Goal: Information Seeking & Learning: Learn about a topic

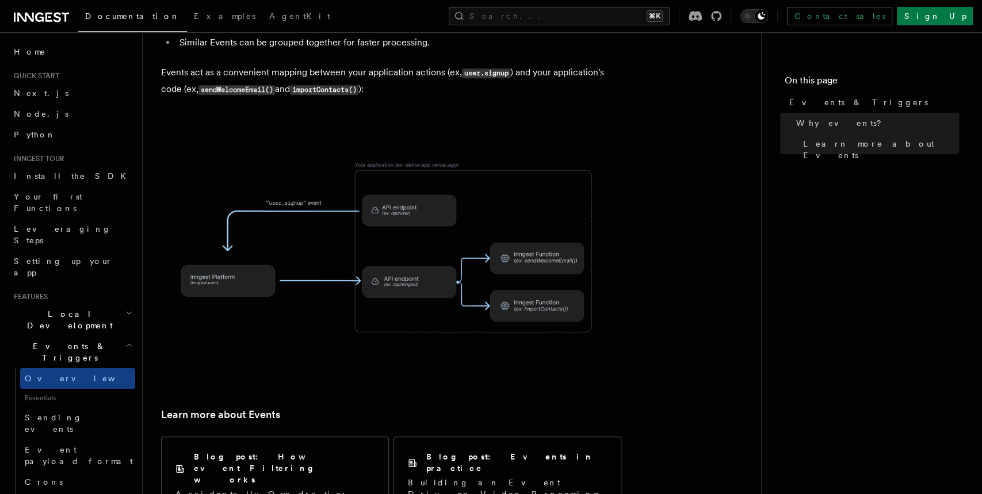
scroll to position [755, 0]
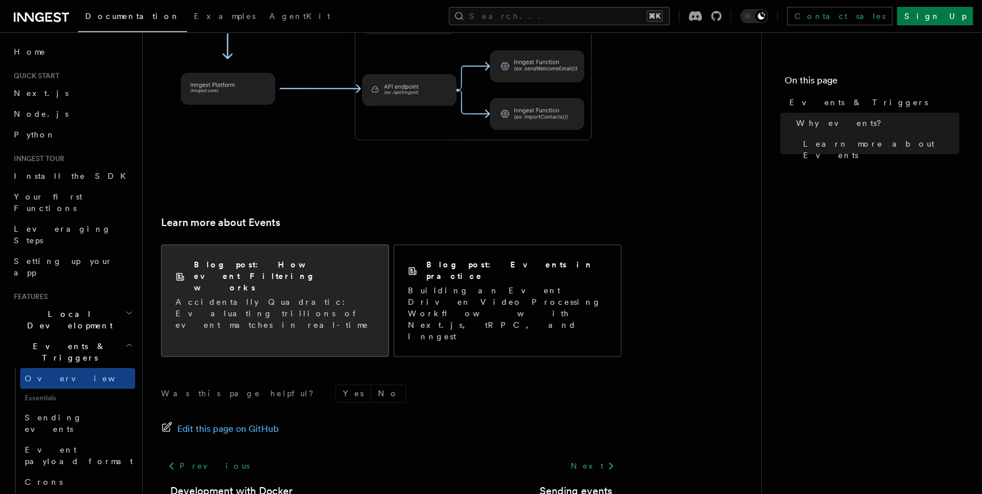
click at [290, 296] on p "Accidentally Quadratic: Evaluating trillions of event matches in real-time" at bounding box center [274, 313] width 199 height 35
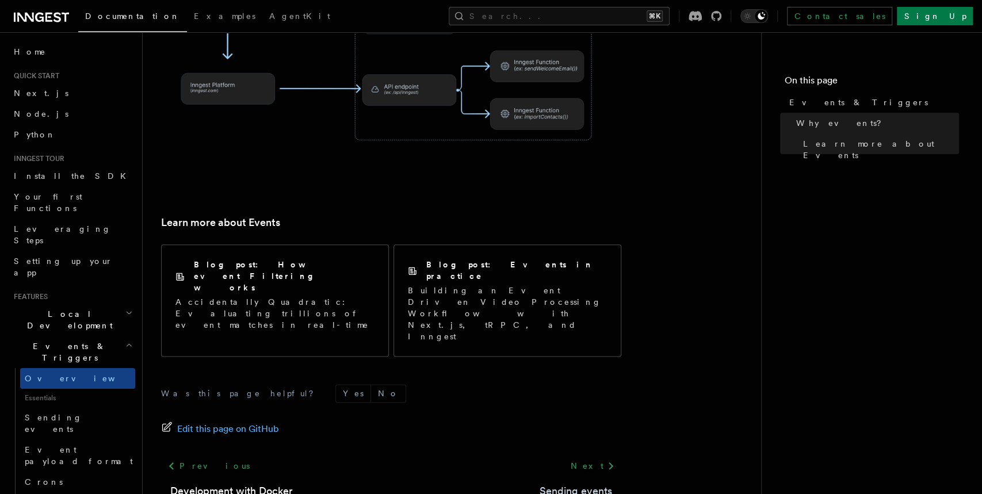
click at [571, 483] on link "Sending events" at bounding box center [576, 491] width 73 height 16
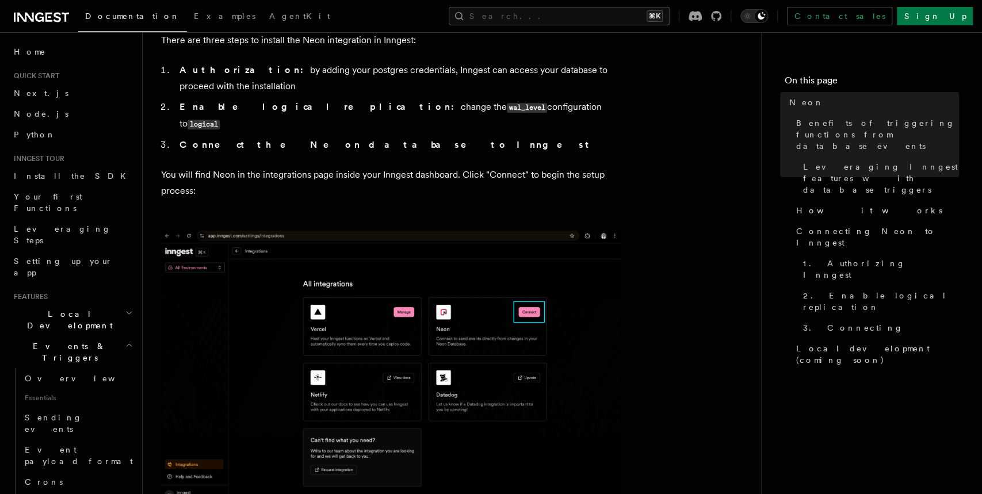
drag, startPoint x: 161, startPoint y: 182, endPoint x: 513, endPoint y: 283, distance: 365.6
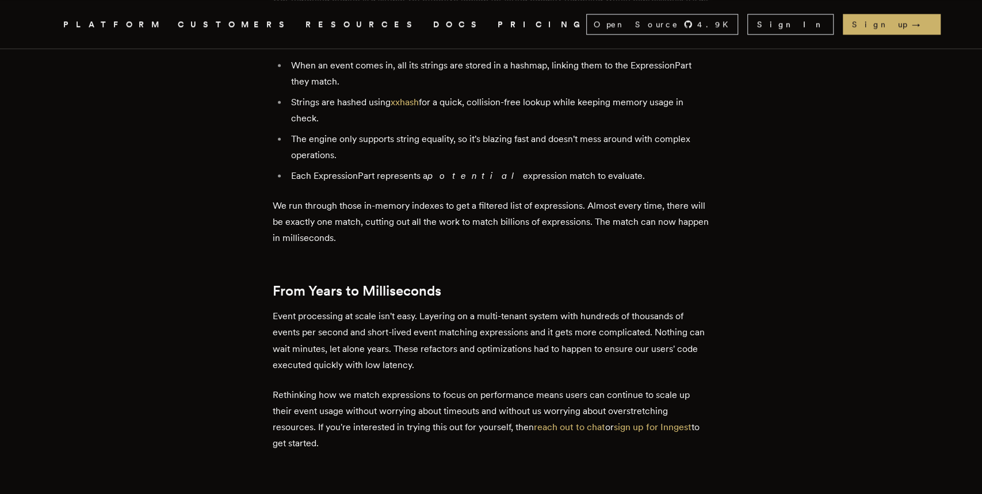
scroll to position [4175, 0]
